Goal: Find specific page/section: Find specific page/section

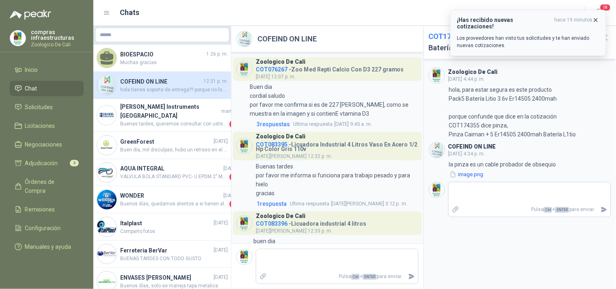
scroll to position [2097, 0]
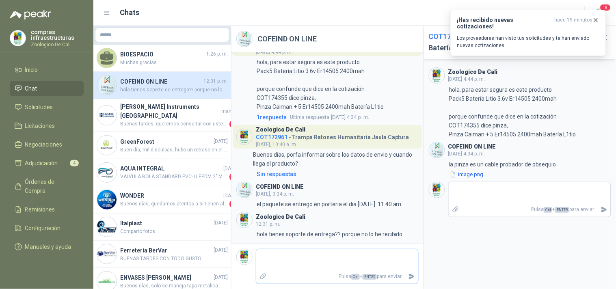
click at [323, 249] on div "Pulsa Ctrl + ENTER para enviar" at bounding box center [337, 266] width 163 height 35
click at [37, 71] on span "Inicio" at bounding box center [31, 69] width 13 height 9
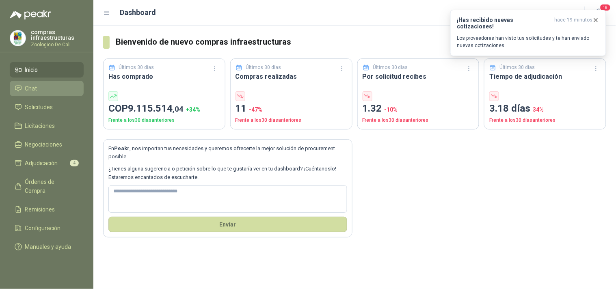
click at [39, 87] on li "Chat" at bounding box center [47, 88] width 64 height 9
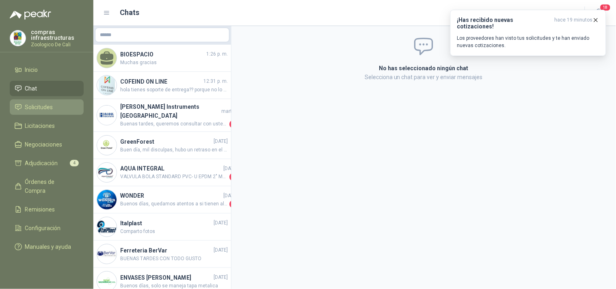
click at [45, 103] on span "Solicitudes" at bounding box center [39, 107] width 28 height 9
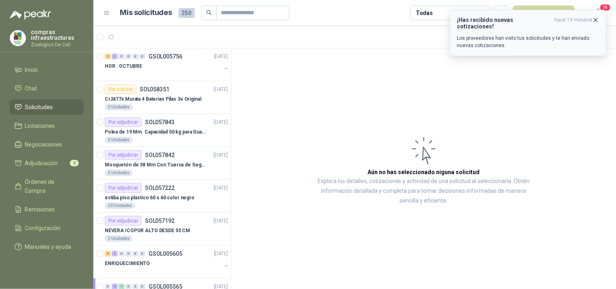
click at [596, 19] on icon "button" at bounding box center [596, 20] width 7 height 7
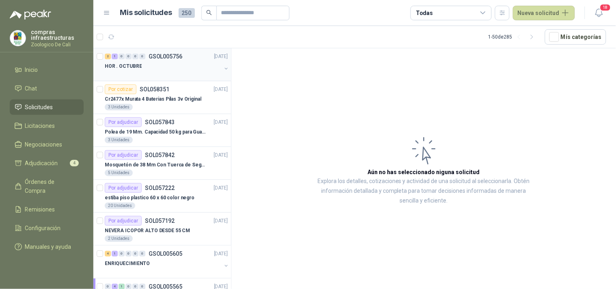
click at [174, 76] on div at bounding box center [163, 74] width 117 height 6
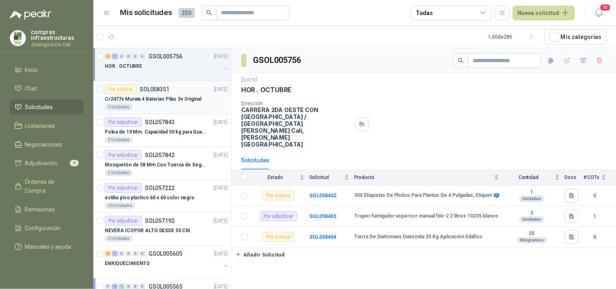
click at [169, 96] on p "Cr2477x Murata 4 Baterias Pilas 3v Original" at bounding box center [153, 99] width 97 height 8
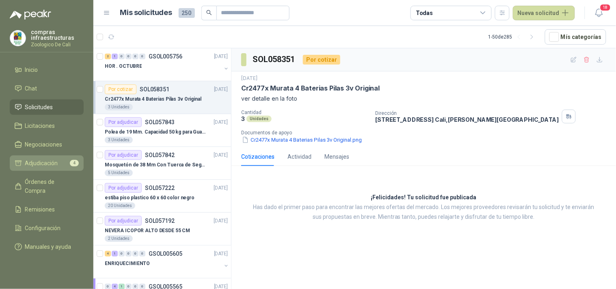
click at [58, 165] on span "Adjudicación" at bounding box center [41, 163] width 33 height 9
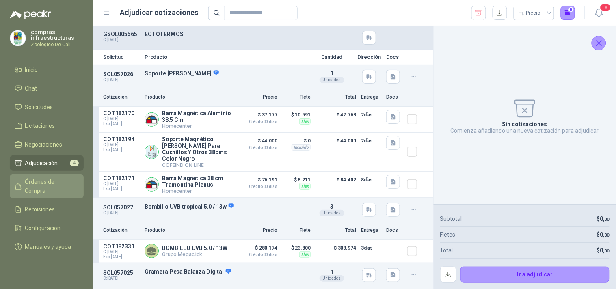
click at [56, 176] on link "Órdenes de Compra" at bounding box center [47, 186] width 74 height 24
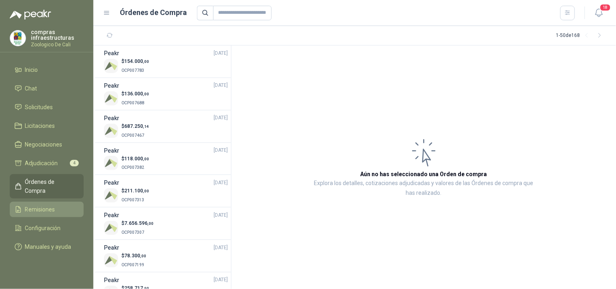
click at [51, 205] on span "Remisiones" at bounding box center [40, 209] width 30 height 9
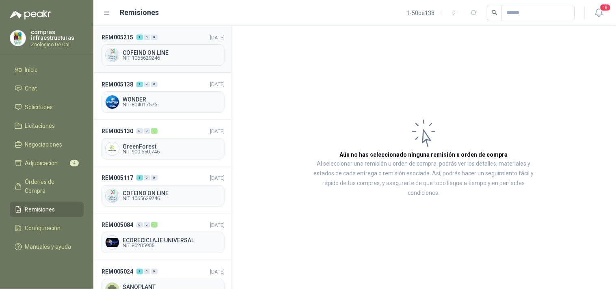
click at [151, 57] on span "NIT 1065629246" at bounding box center [172, 58] width 98 height 5
